Goal: Task Accomplishment & Management: Use online tool/utility

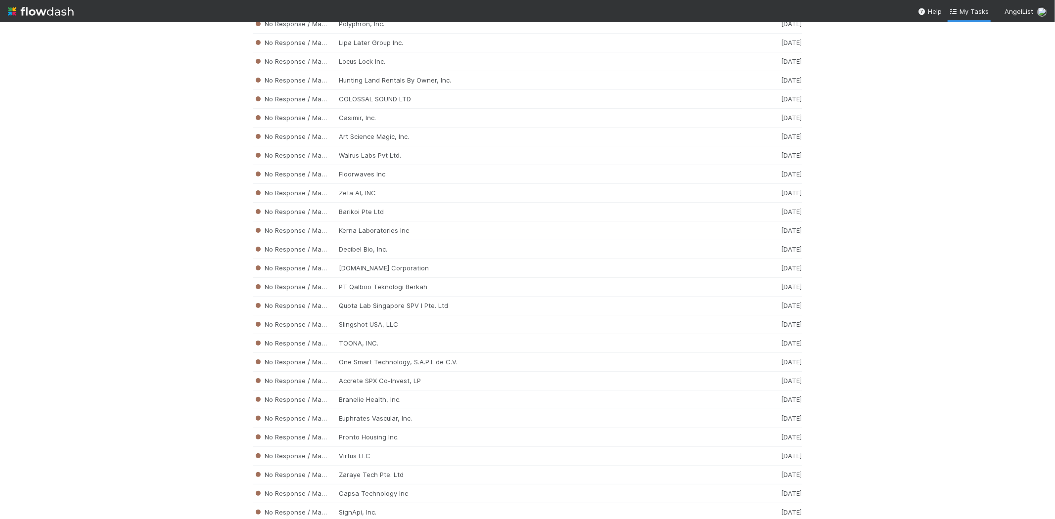
scroll to position [2303, 0]
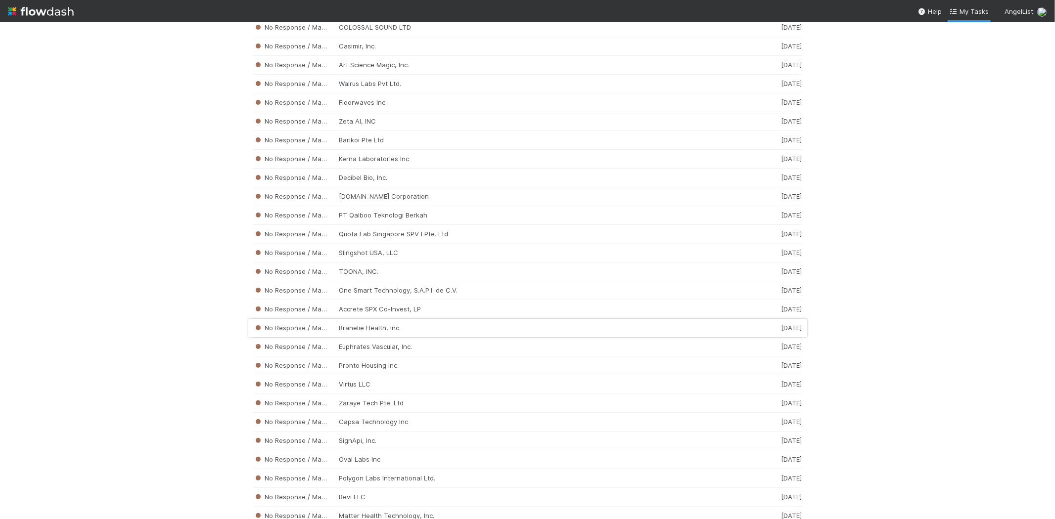
click at [423, 335] on div "No Response / Manual Review Branelie Health, Inc. [DATE]" at bounding box center [527, 328] width 549 height 19
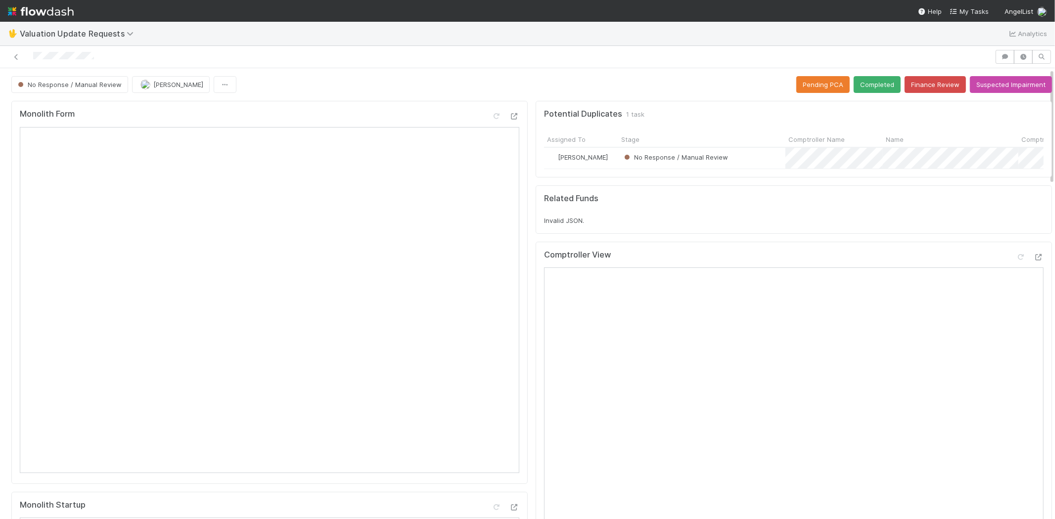
click at [35, 53] on div at bounding box center [497, 57] width 987 height 14
drag, startPoint x: 873, startPoint y: 83, endPoint x: 645, endPoint y: 255, distance: 286.1
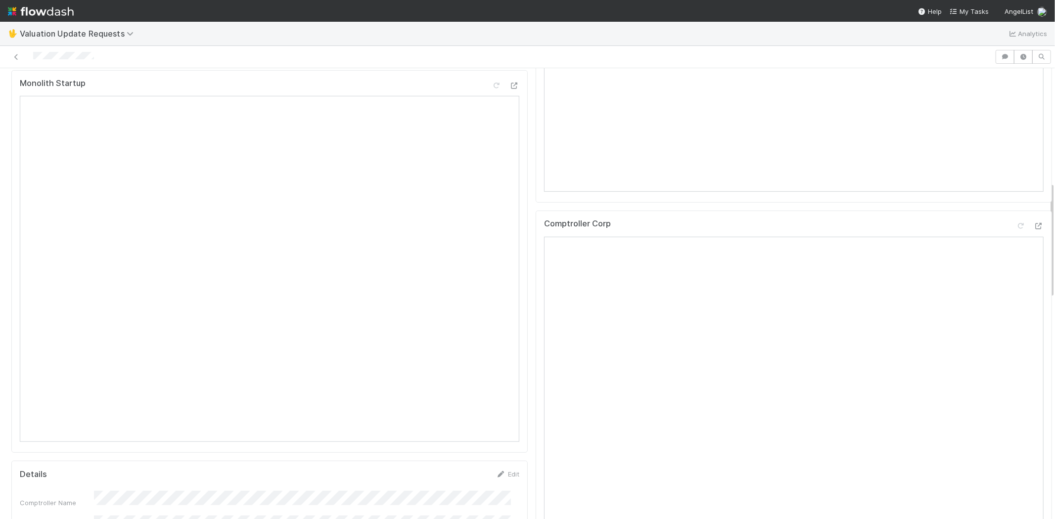
scroll to position [439, 0]
drag, startPoint x: 1011, startPoint y: 214, endPoint x: 1006, endPoint y: 218, distance: 5.6
click at [1016, 214] on div at bounding box center [1030, 211] width 28 height 14
click at [1016, 212] on icon at bounding box center [1021, 209] width 10 height 6
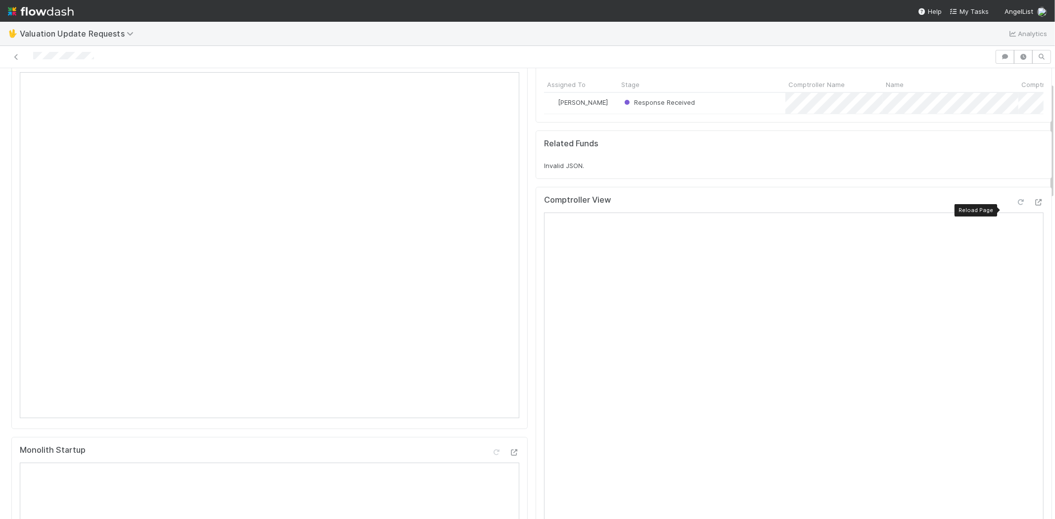
click at [1016, 206] on icon at bounding box center [1021, 202] width 10 height 6
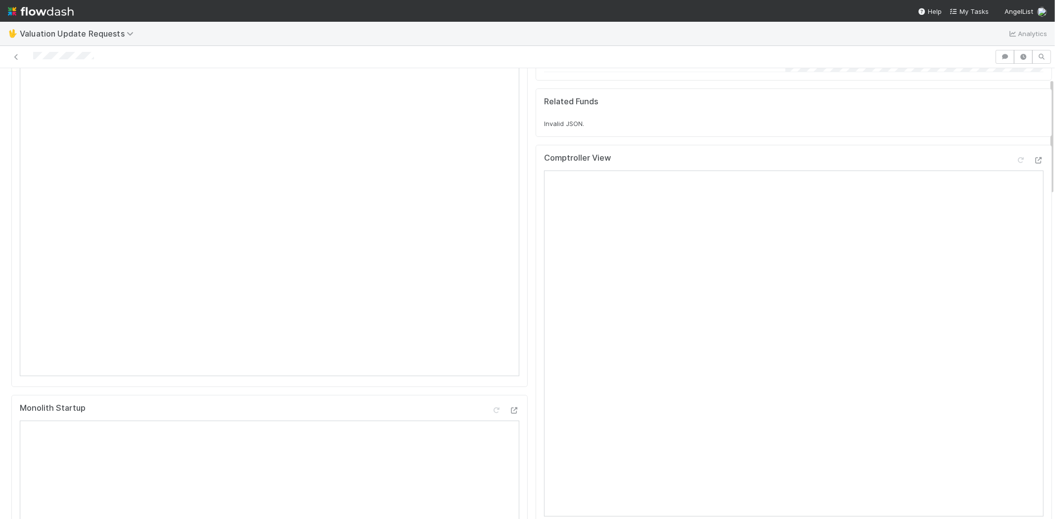
scroll to position [0, 0]
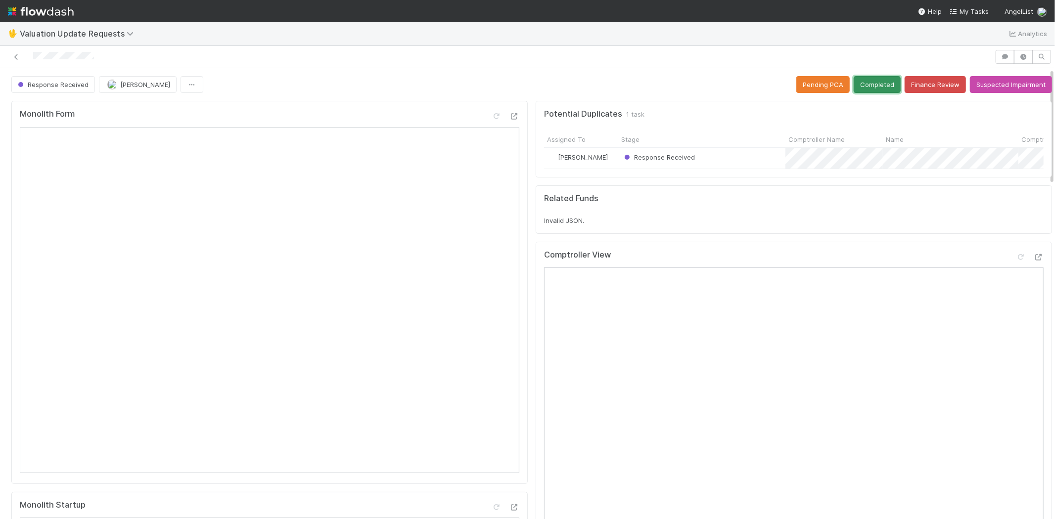
click at [868, 78] on button "Completed" at bounding box center [877, 84] width 47 height 17
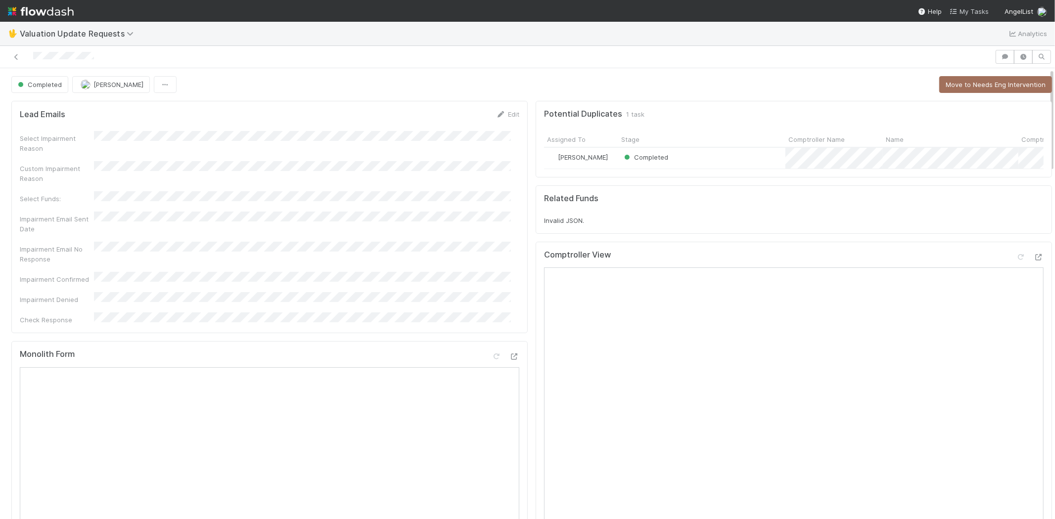
click at [982, 10] on span "My Tasks" at bounding box center [969, 11] width 39 height 8
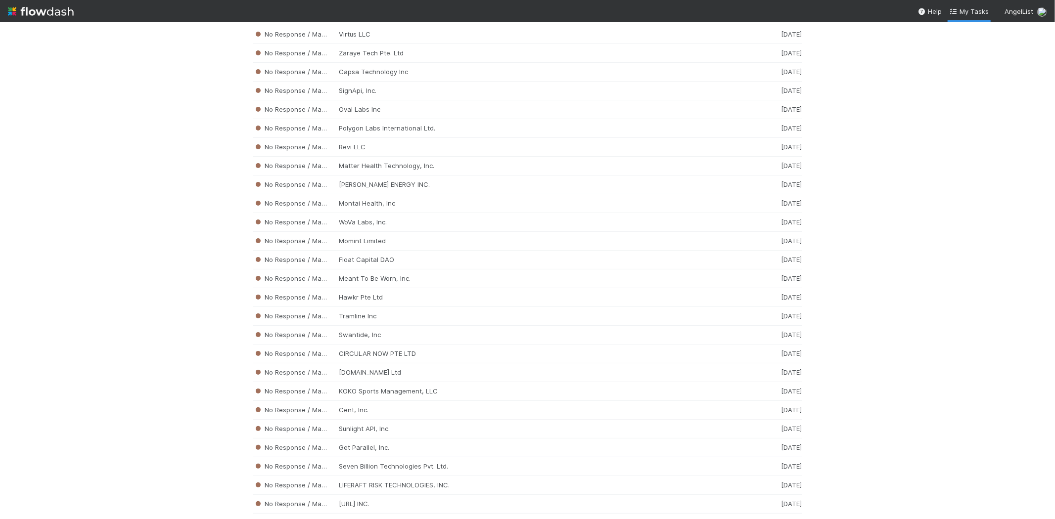
scroll to position [2759, 0]
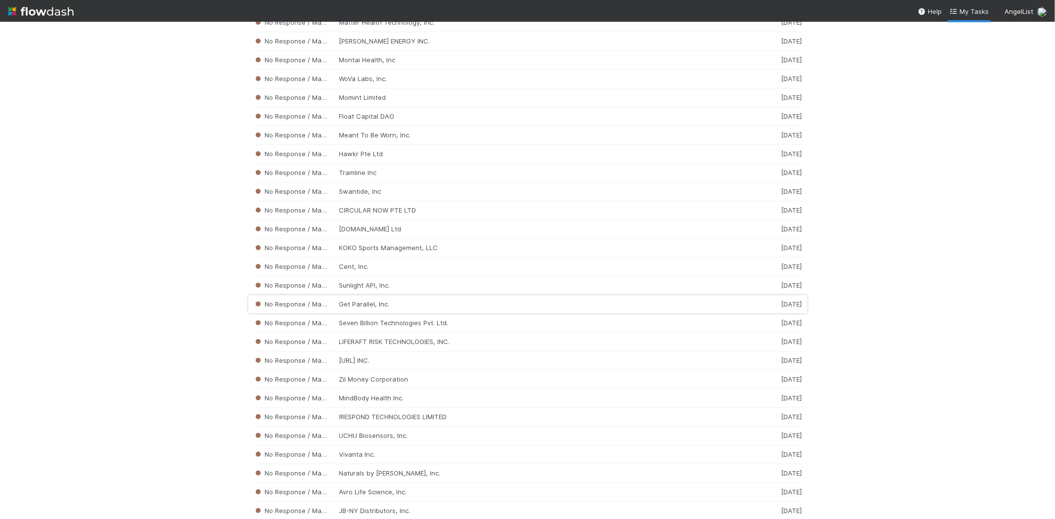
click at [349, 314] on div "No Response / Manual Review Get Parallel, Inc. [DATE]" at bounding box center [527, 304] width 549 height 19
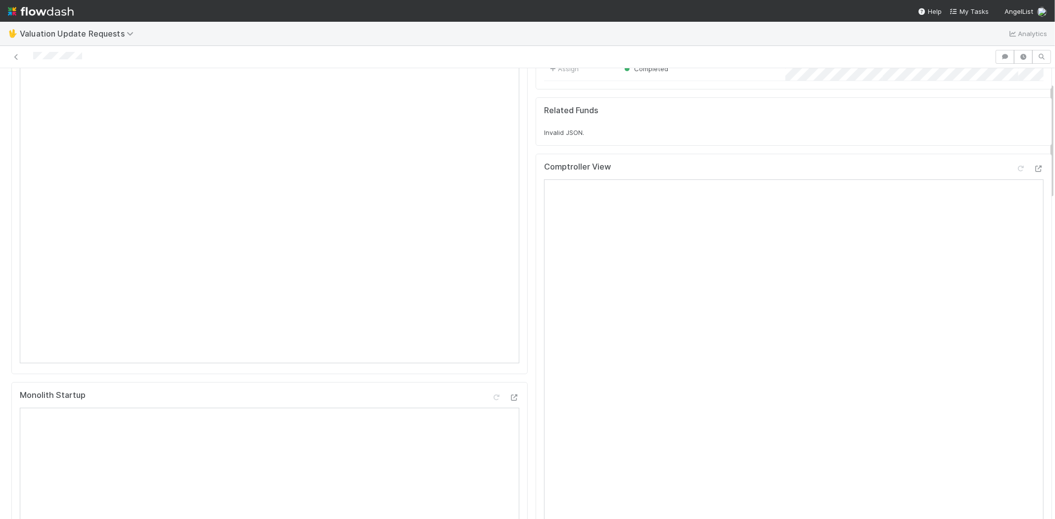
scroll to position [55, 0]
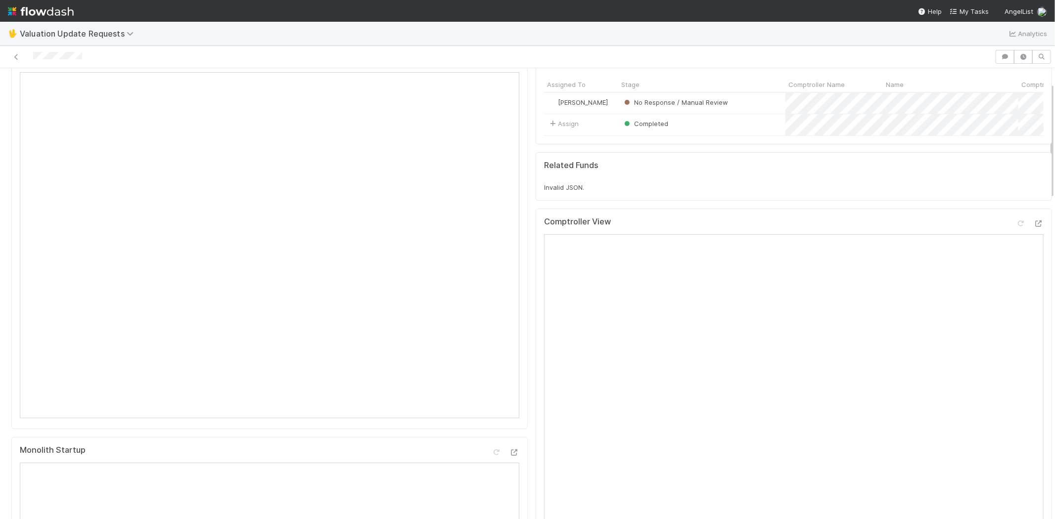
drag, startPoint x: 96, startPoint y: 53, endPoint x: 28, endPoint y: 56, distance: 67.8
click at [28, 56] on div at bounding box center [497, 57] width 987 height 14
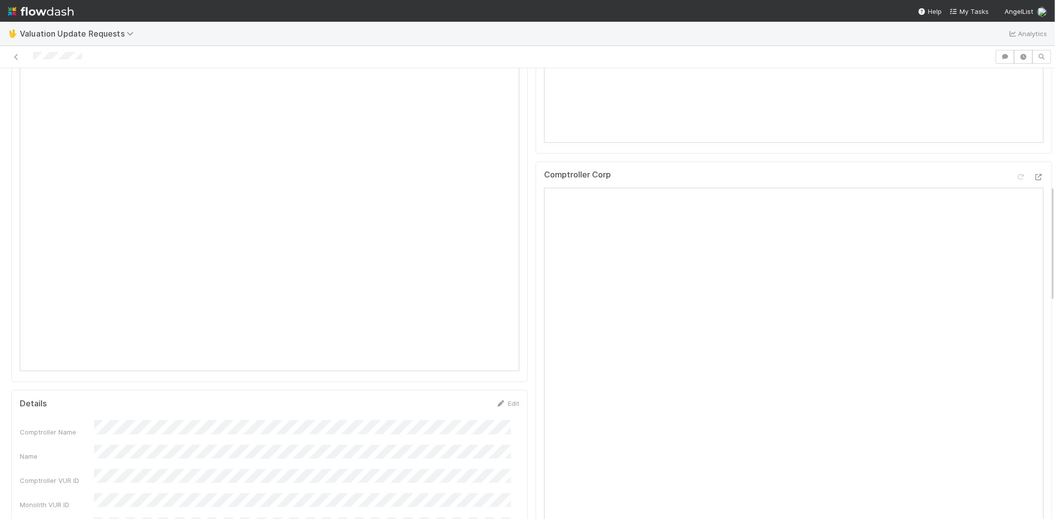
scroll to position [439, 0]
click at [111, 55] on div at bounding box center [497, 57] width 987 height 14
drag, startPoint x: 84, startPoint y: 56, endPoint x: 33, endPoint y: 62, distance: 51.8
click at [33, 62] on div at bounding box center [497, 57] width 987 height 14
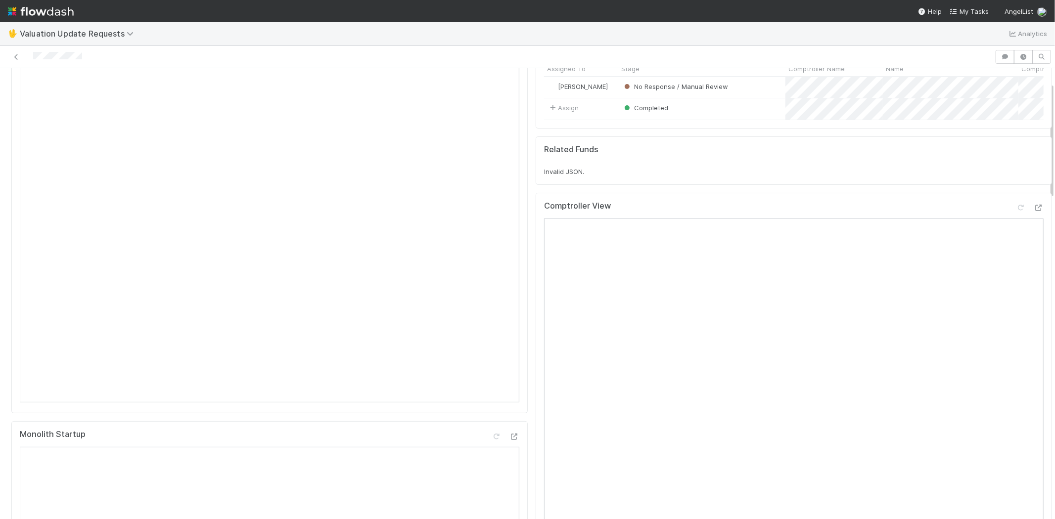
scroll to position [55, 0]
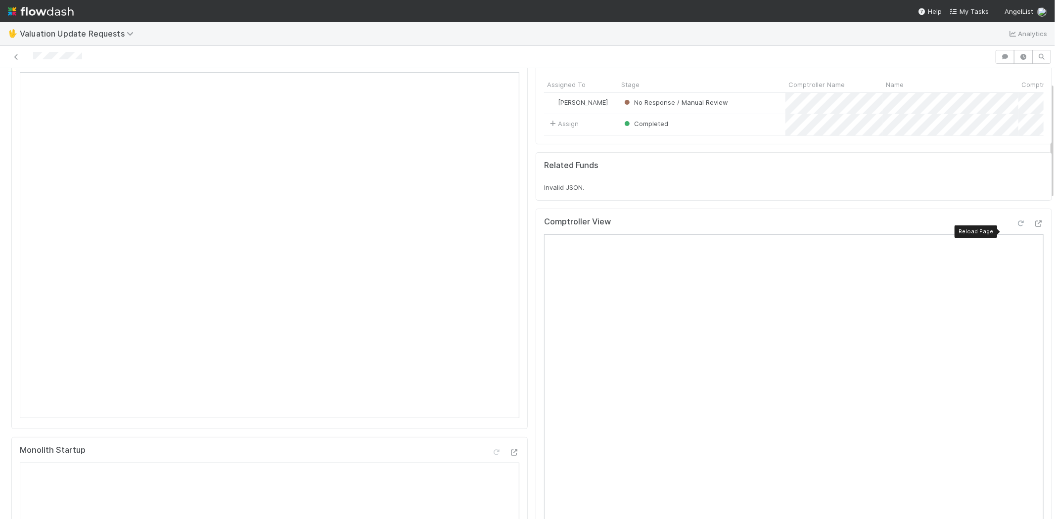
click at [1016, 227] on icon at bounding box center [1021, 224] width 10 height 6
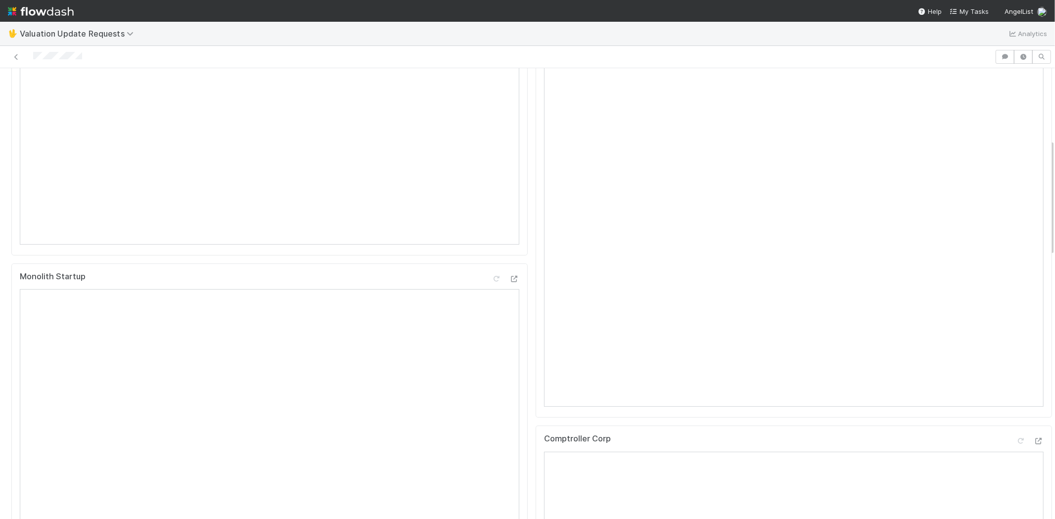
scroll to position [275, 0]
click at [1016, 399] on icon at bounding box center [1021, 395] width 10 height 6
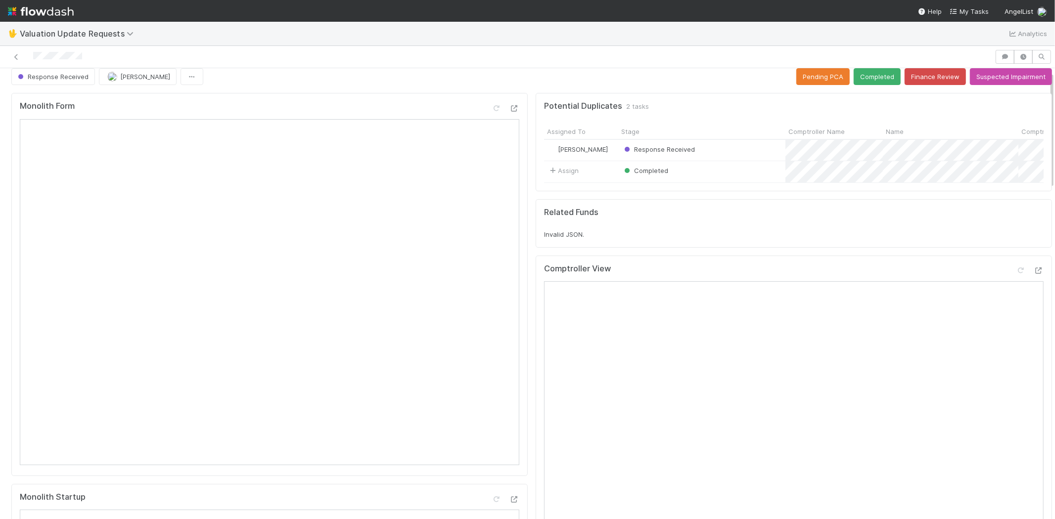
scroll to position [0, 0]
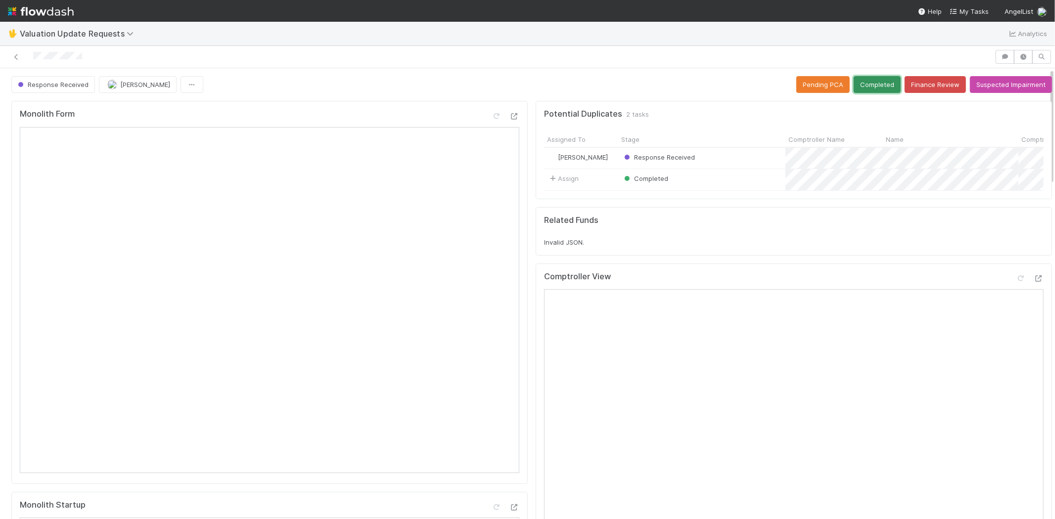
click at [854, 77] on button "Completed" at bounding box center [877, 84] width 47 height 17
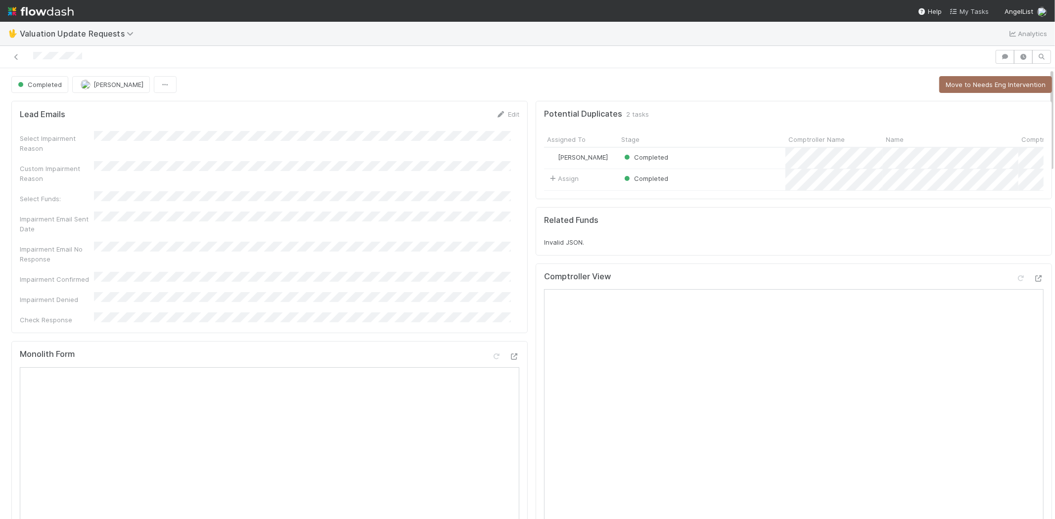
click at [976, 7] on span "My Tasks" at bounding box center [969, 11] width 39 height 8
